Goal: Navigation & Orientation: Find specific page/section

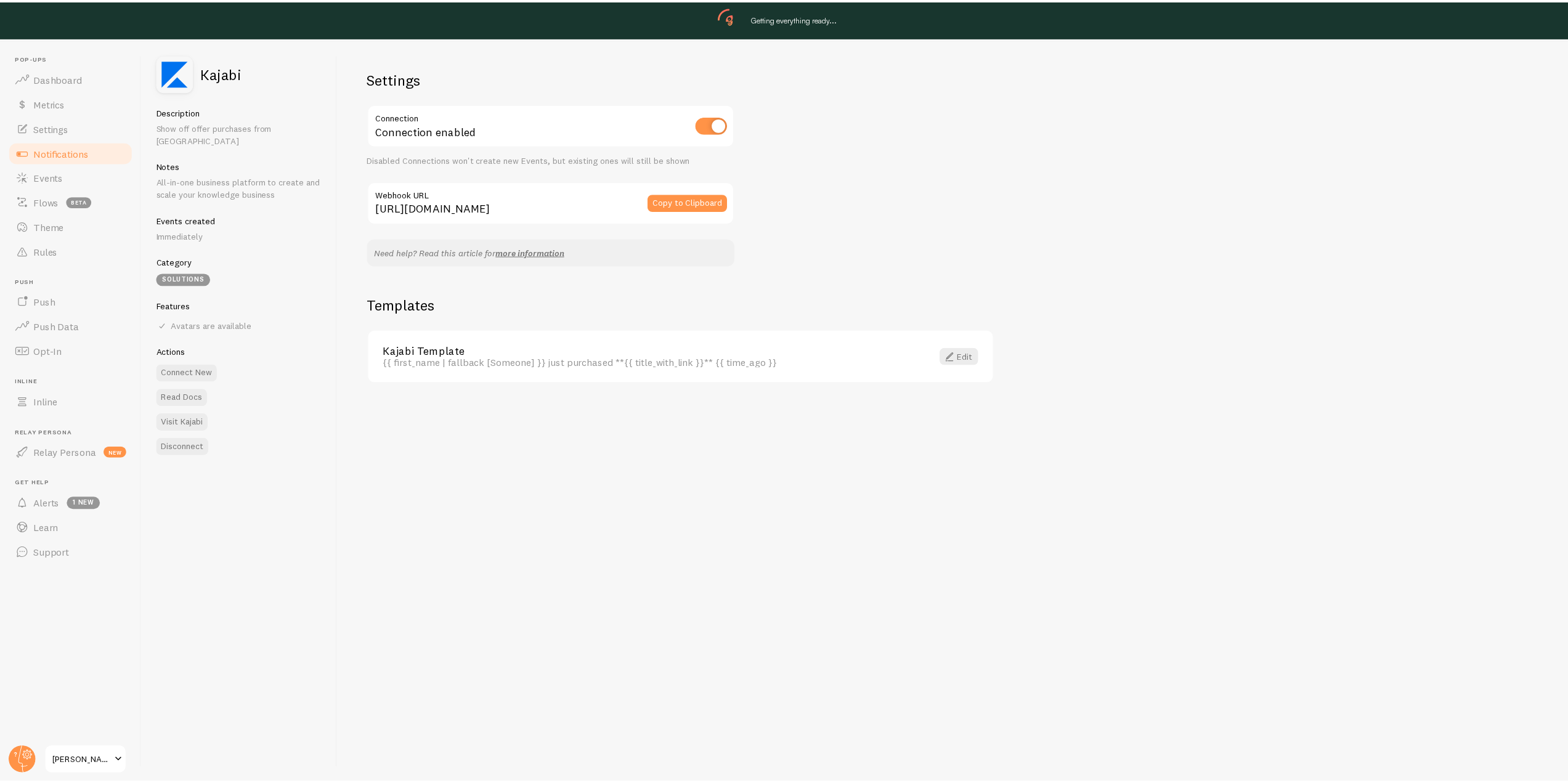
scroll to position [37, 0]
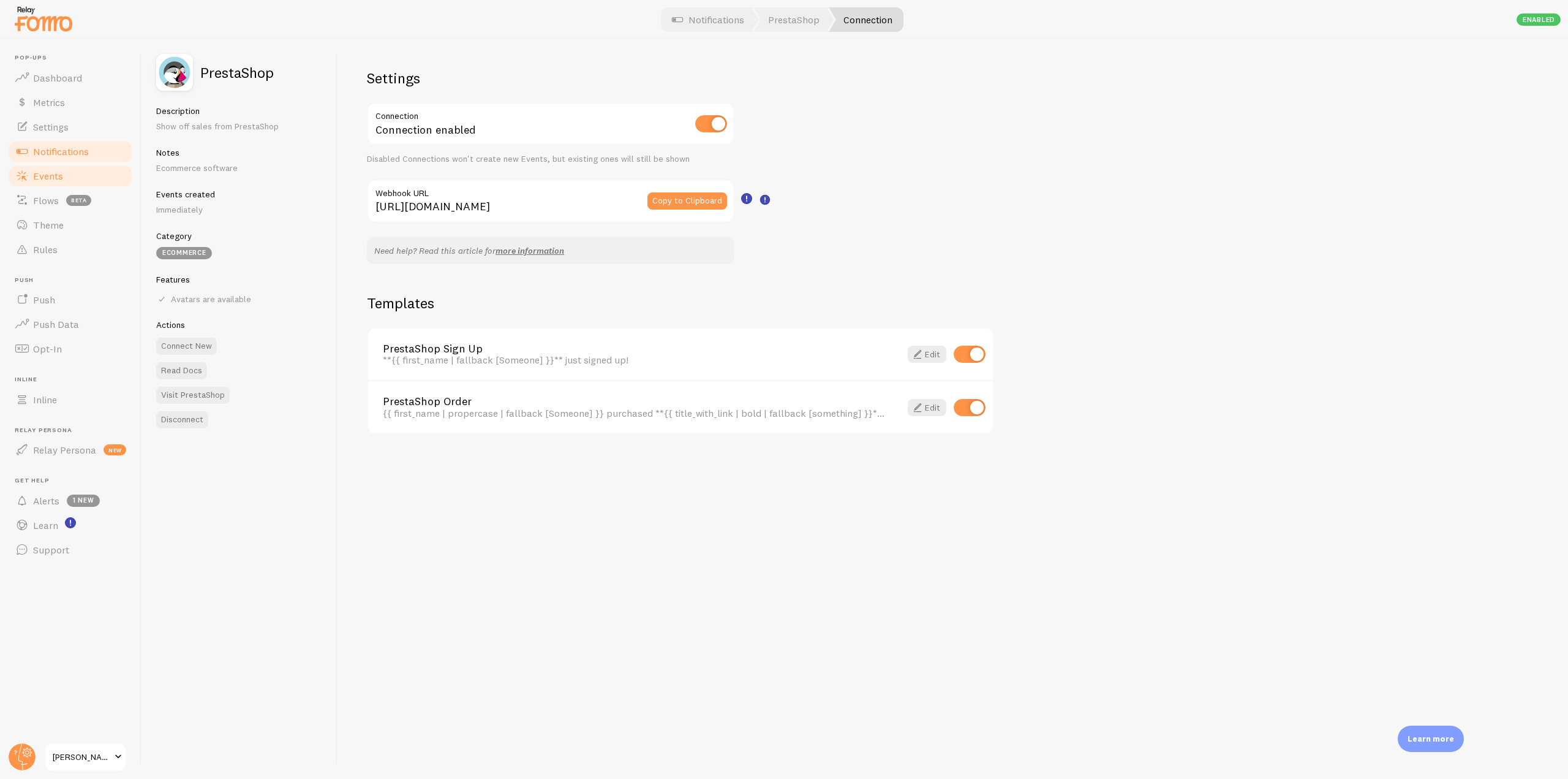
click at [92, 177] on link "Events" at bounding box center [70, 176] width 126 height 25
